Goal: Check status: Check status

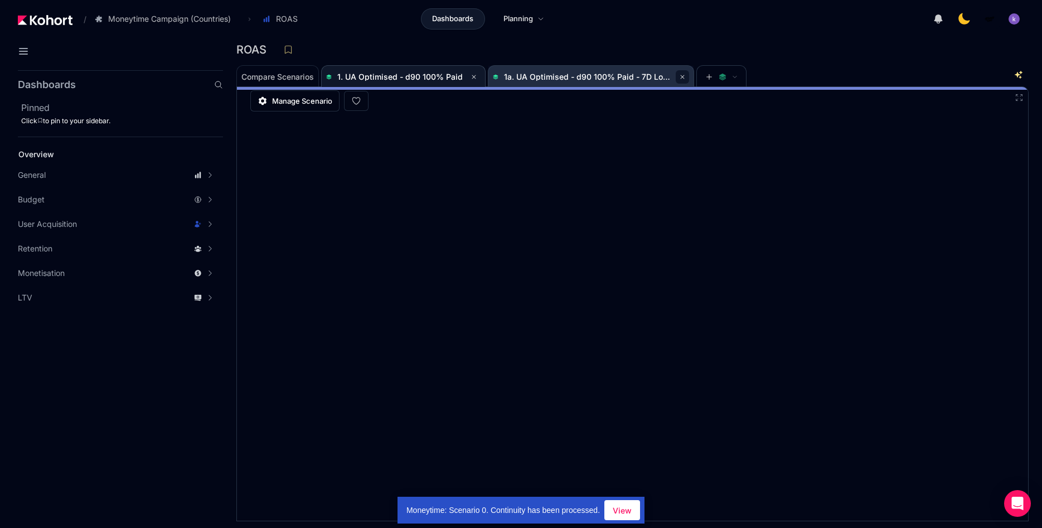
click at [680, 71] on button at bounding box center [682, 76] width 13 height 13
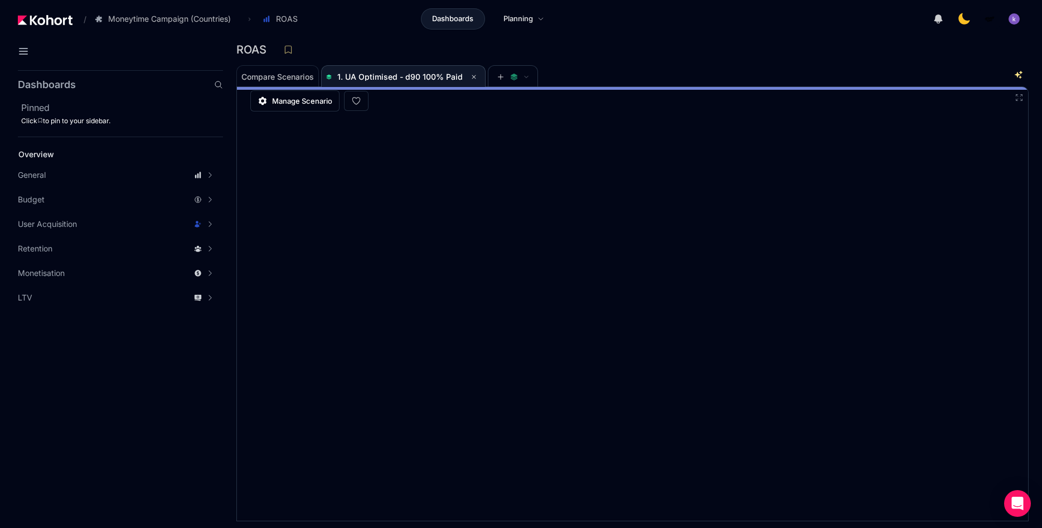
click at [675, 50] on div "ROAS" at bounding box center [627, 49] width 783 height 17
